Goal: Navigation & Orientation: Find specific page/section

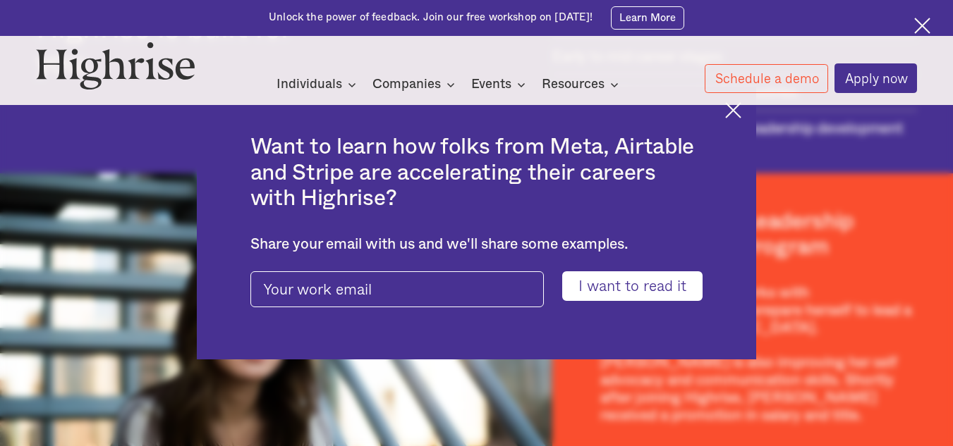
scroll to position [1552, 0]
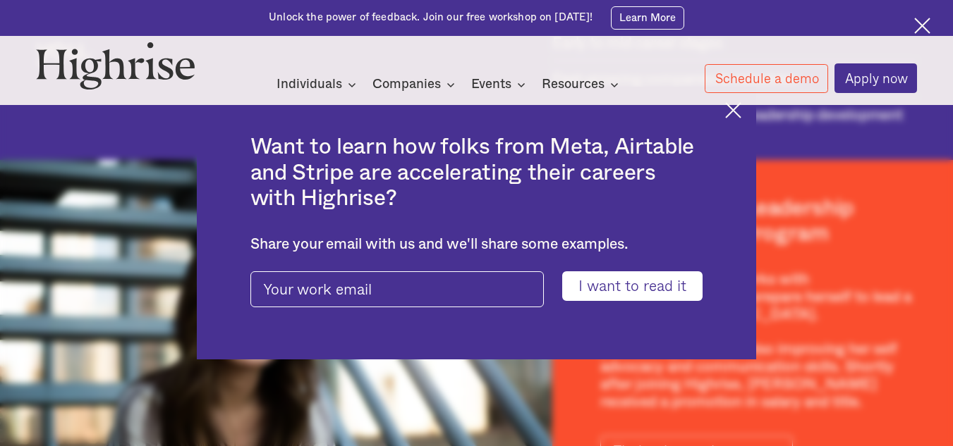
click at [741, 113] on img at bounding box center [733, 110] width 16 height 16
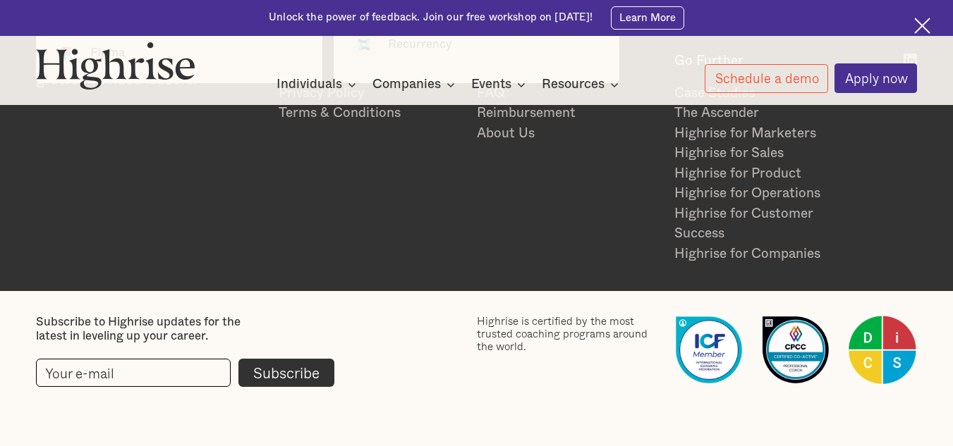
scroll to position [2711, 0]
click at [925, 21] on img at bounding box center [922, 26] width 16 height 16
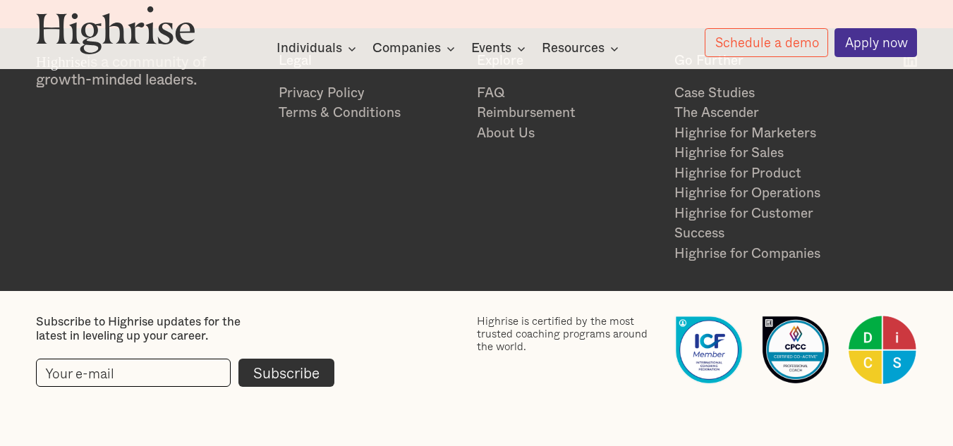
scroll to position [2852, 0]
click at [564, 109] on link "Reimbursement" at bounding box center [568, 114] width 183 height 20
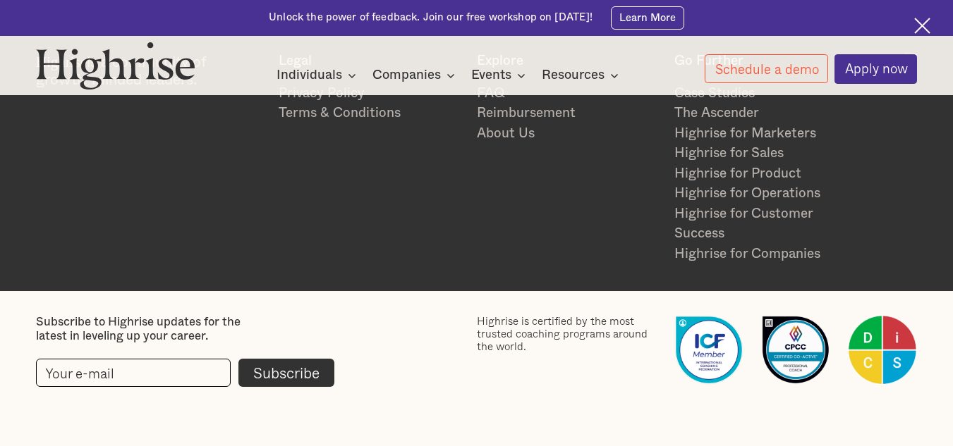
scroll to position [2633, 0]
click at [500, 132] on link "About Us" at bounding box center [568, 134] width 183 height 20
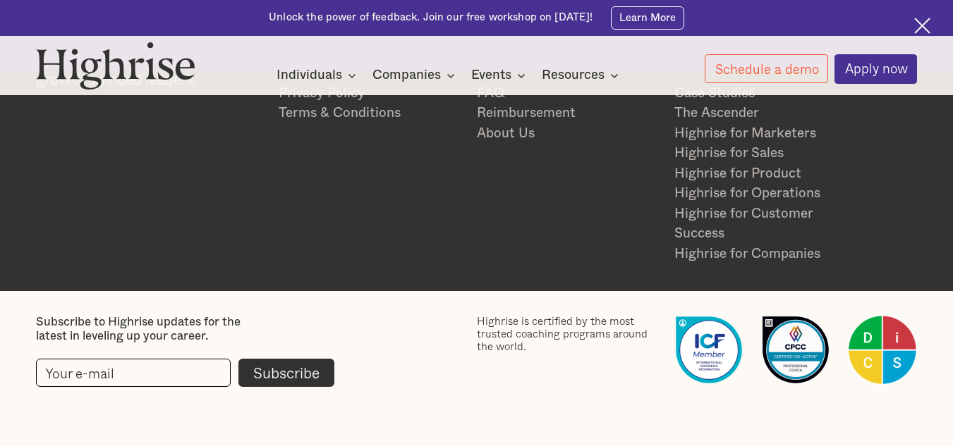
scroll to position [3321, 0]
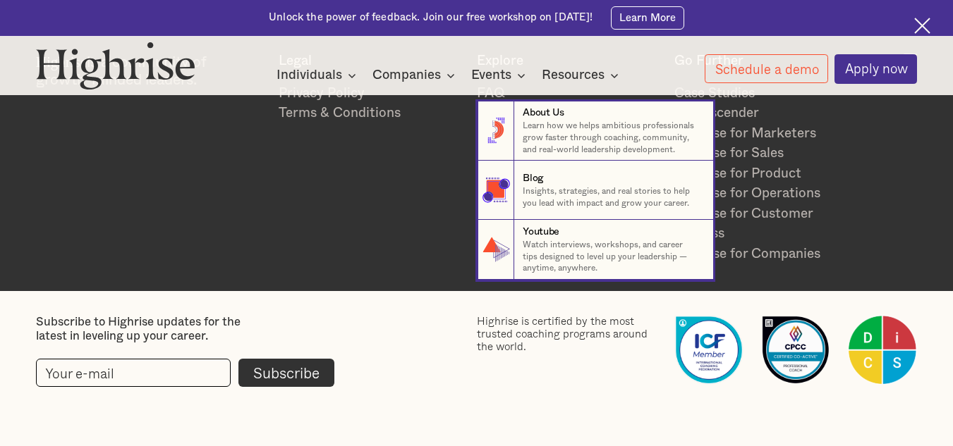
click at [520, 78] on nav "8 About Us Learn how we helps ambitious professionals grow faster through coach…" at bounding box center [477, 179] width 846 height 202
click at [499, 78] on nav "8 About Us Learn how we helps ambitious professionals grow faster through coach…" at bounding box center [477, 179] width 846 height 202
click at [440, 165] on nav "8 About Us Learn how we helps ambitious professionals grow faster through coach…" at bounding box center [477, 179] width 846 height 202
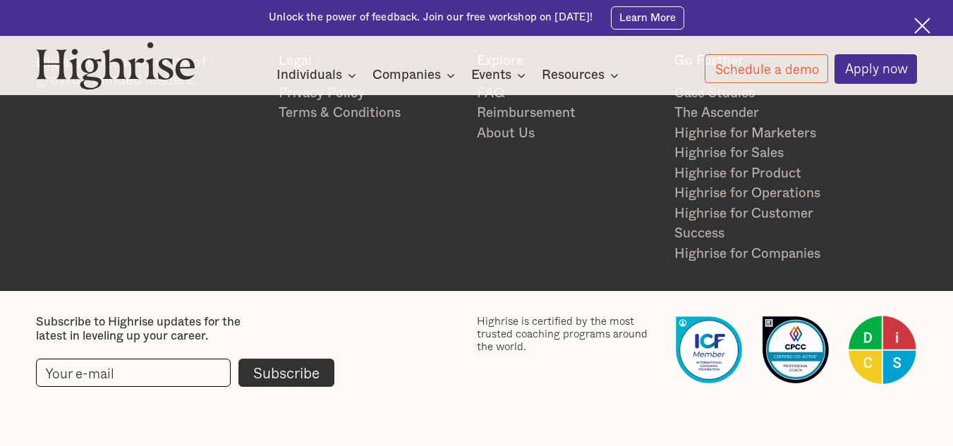
click at [925, 23] on img at bounding box center [922, 26] width 16 height 16
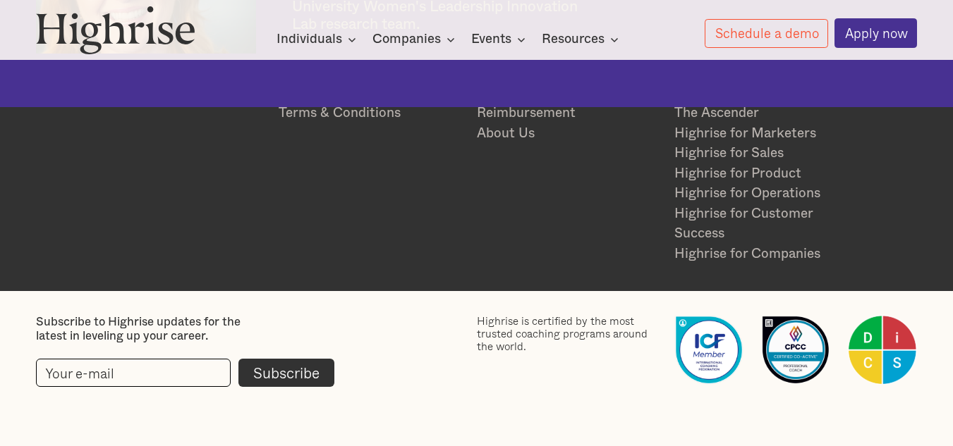
scroll to position [3285, 0]
